Goal: Transaction & Acquisition: Purchase product/service

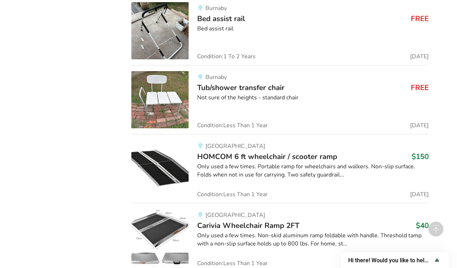
scroll to position [4106, 0]
click at [267, 232] on div "Only used a few times. Non-skid aluminum ramp foldable with handle. Threshold t…" at bounding box center [313, 240] width 232 height 16
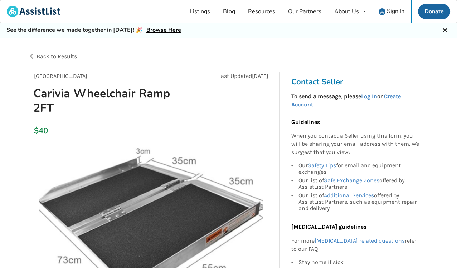
click at [188, 72] on div "Last Updated [DATE]" at bounding box center [212, 76] width 123 height 8
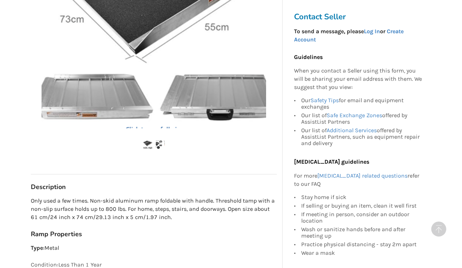
scroll to position [243, 0]
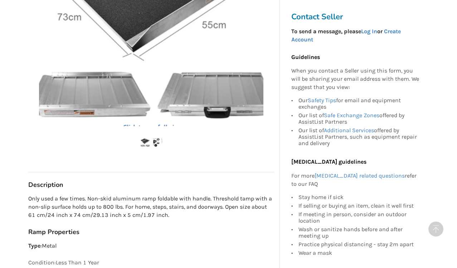
click at [188, 71] on img at bounding box center [151, 14] width 224 height 224
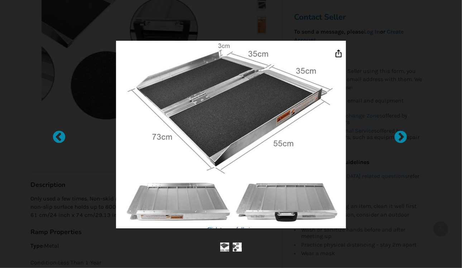
click at [338, 52] on img at bounding box center [231, 135] width 230 height 188
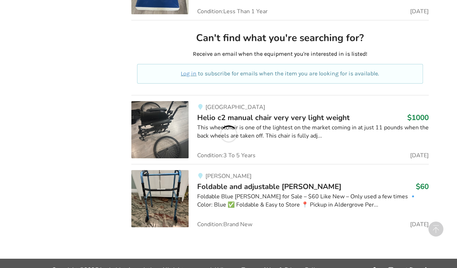
scroll to position [4106, 0]
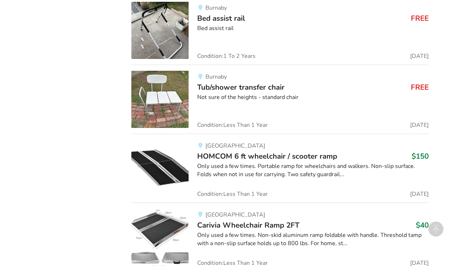
click at [235, 220] on span "Carivia Wheelchair Ramp 2FT" at bounding box center [248, 225] width 102 height 10
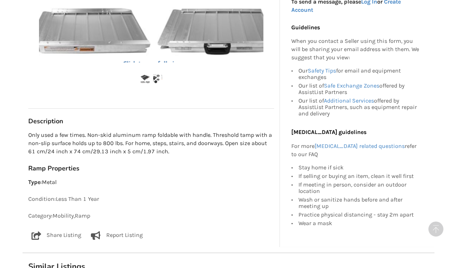
scroll to position [306, 0]
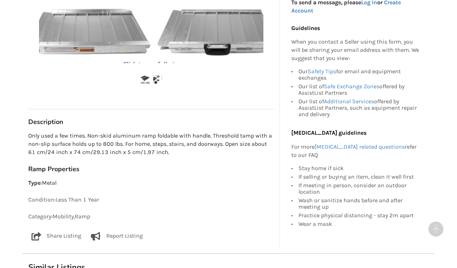
click at [65, 236] on p "Share Listing" at bounding box center [64, 236] width 35 height 9
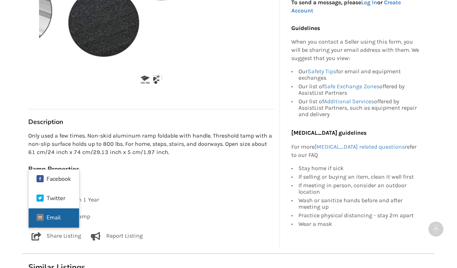
click at [55, 215] on div "Email" at bounding box center [54, 218] width 14 height 6
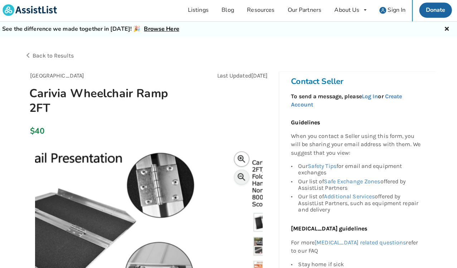
scroll to position [0, 0]
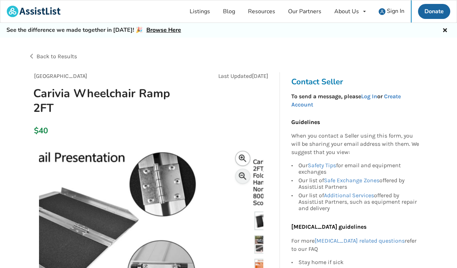
click at [324, 100] on p "To send a message, please Log In or Create Account" at bounding box center [357, 101] width 132 height 16
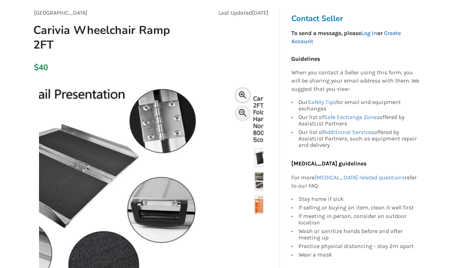
scroll to position [62, 0]
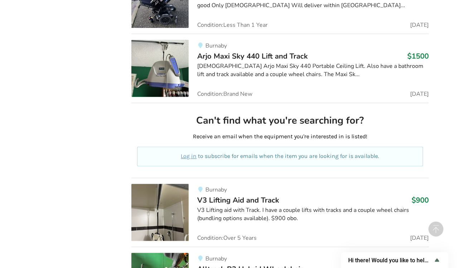
scroll to position [5316, 0]
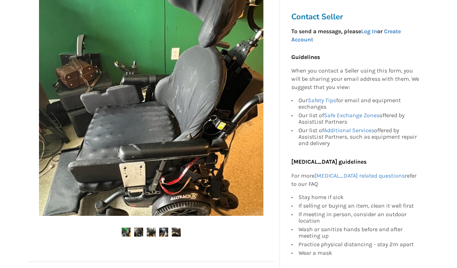
scroll to position [158, 0]
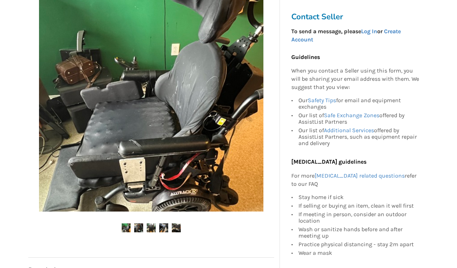
click at [137, 231] on img at bounding box center [138, 228] width 9 height 9
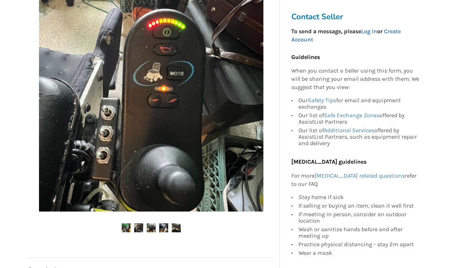
click at [137, 231] on img at bounding box center [138, 228] width 9 height 9
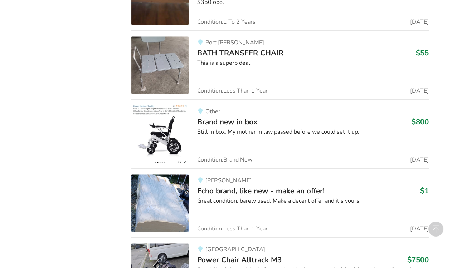
scroll to position [5316, 0]
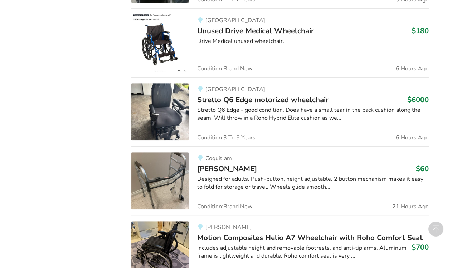
scroll to position [618, 0]
